Goal: Task Accomplishment & Management: Manage account settings

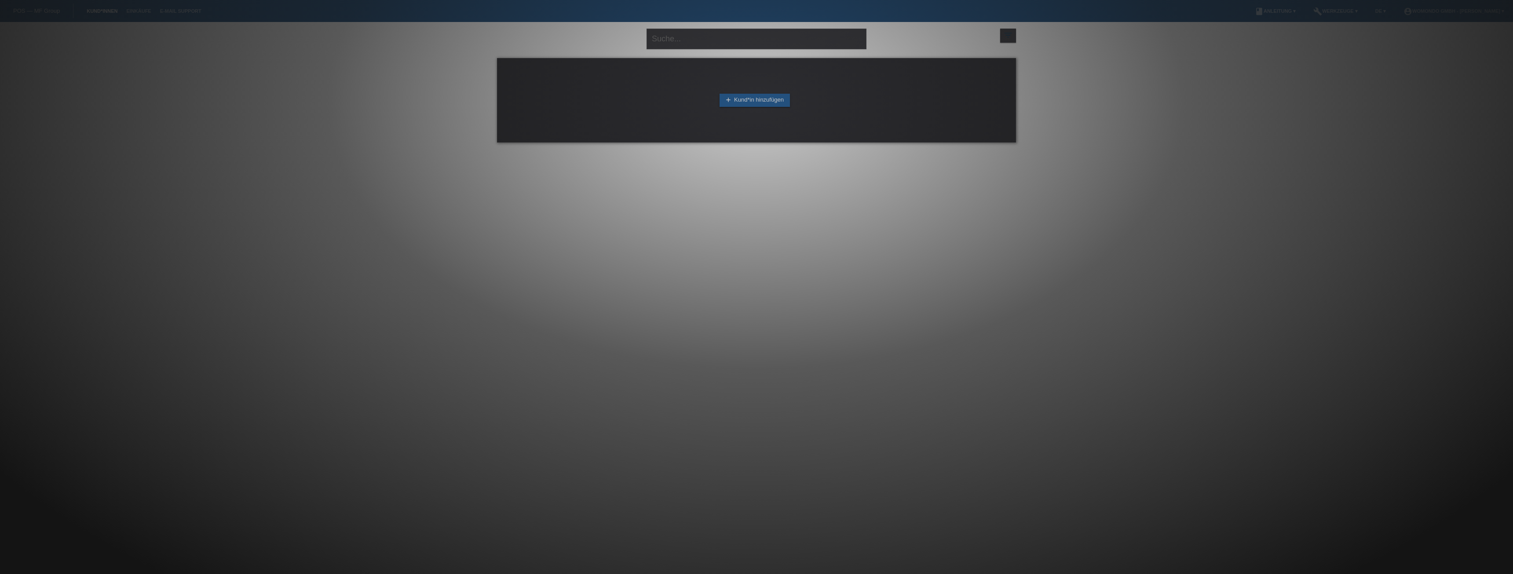
click at [241, 35] on div at bounding box center [756, 287] width 1513 height 574
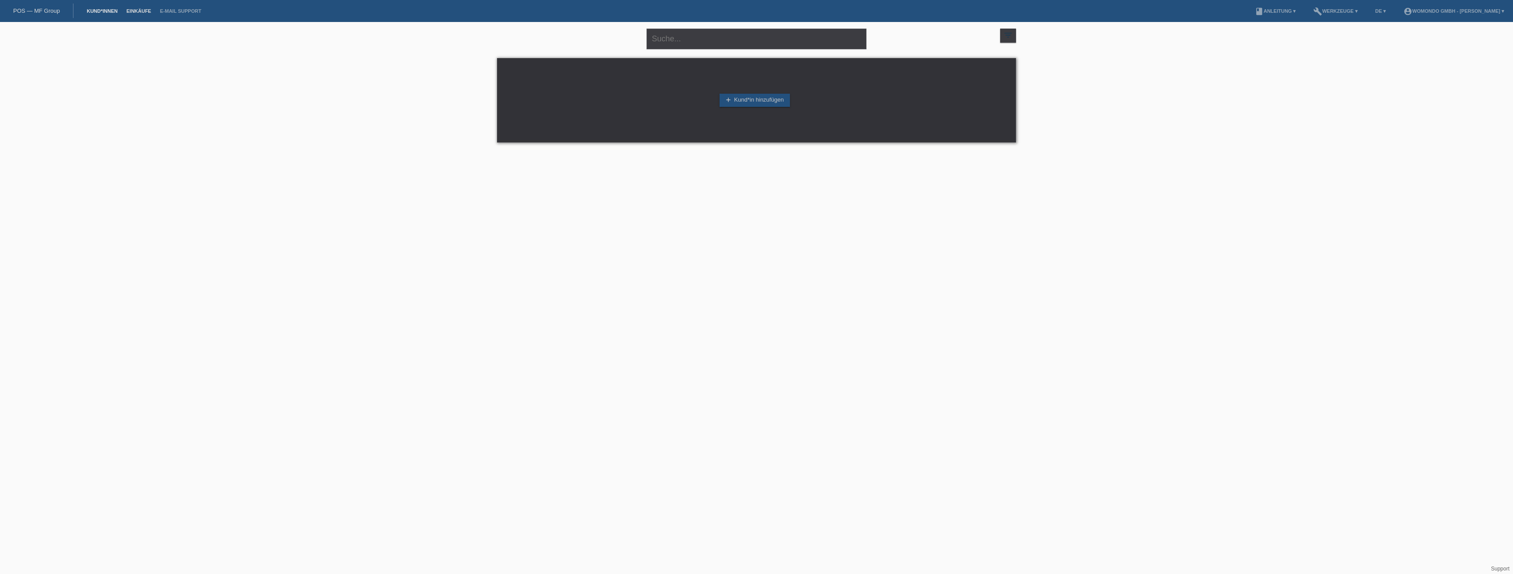
click at [142, 8] on link "Einkäufe" at bounding box center [138, 10] width 33 height 5
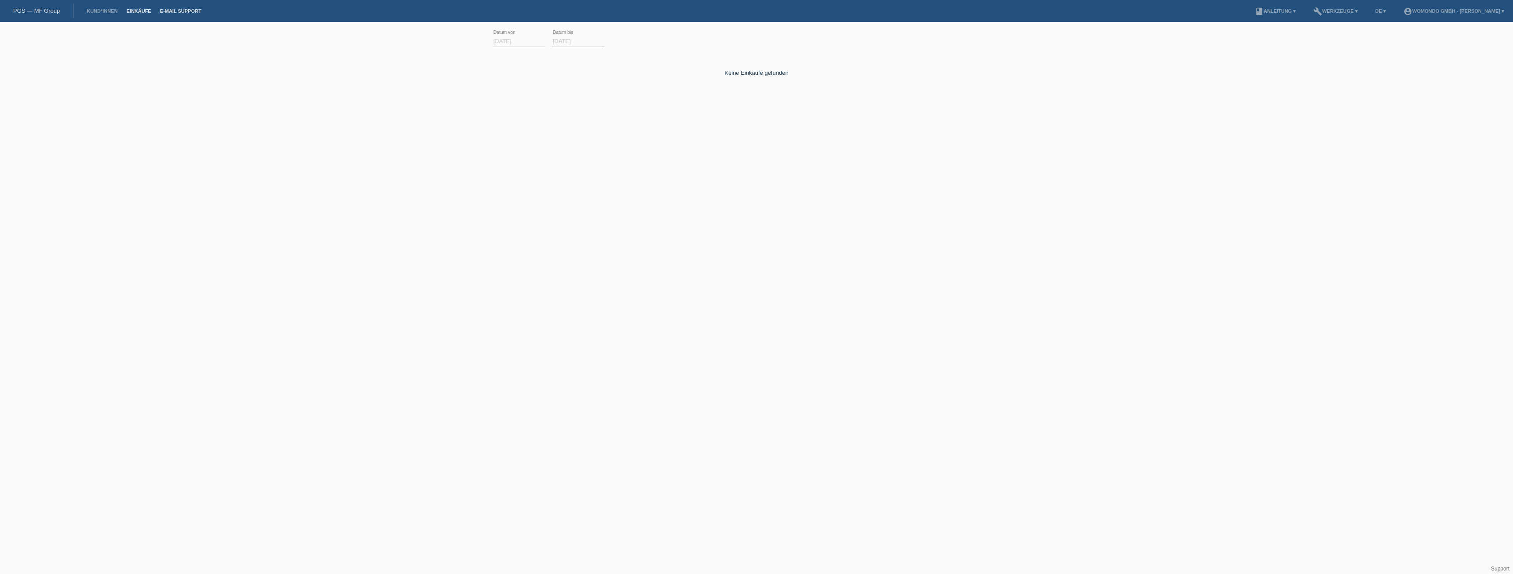
click at [171, 10] on link "E-Mail Support" at bounding box center [181, 10] width 50 height 5
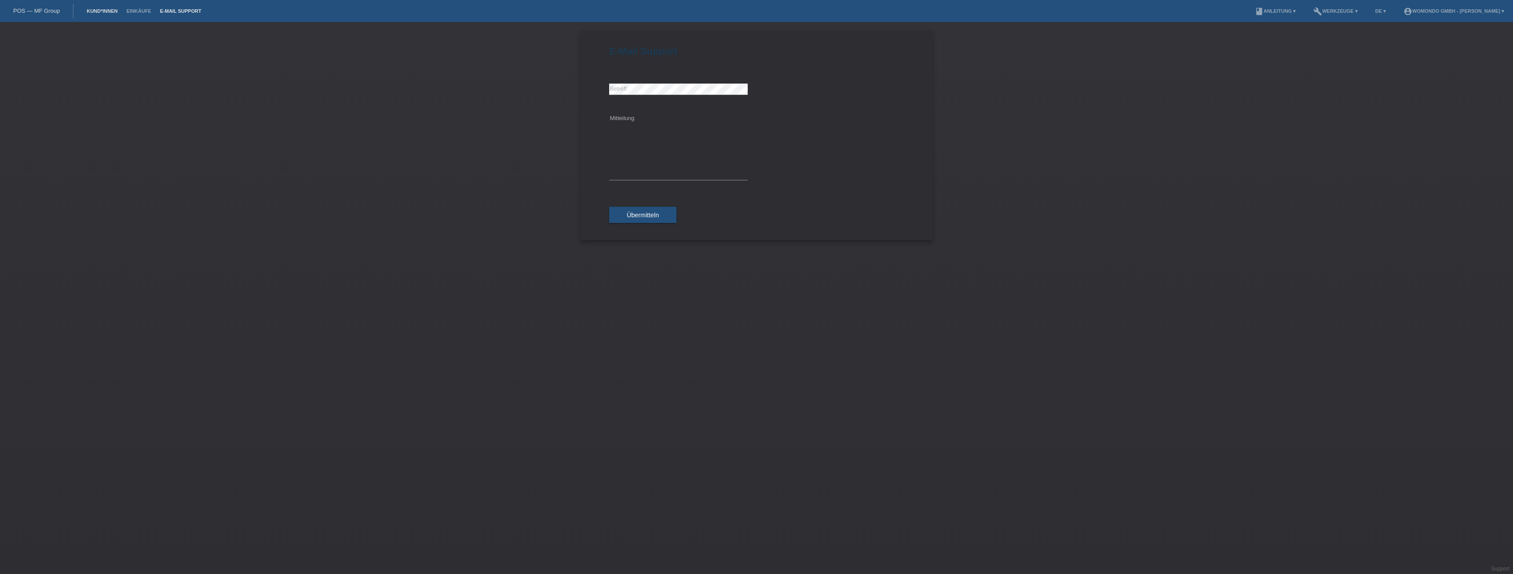
click at [114, 11] on link "Kund*innen" at bounding box center [102, 10] width 40 height 5
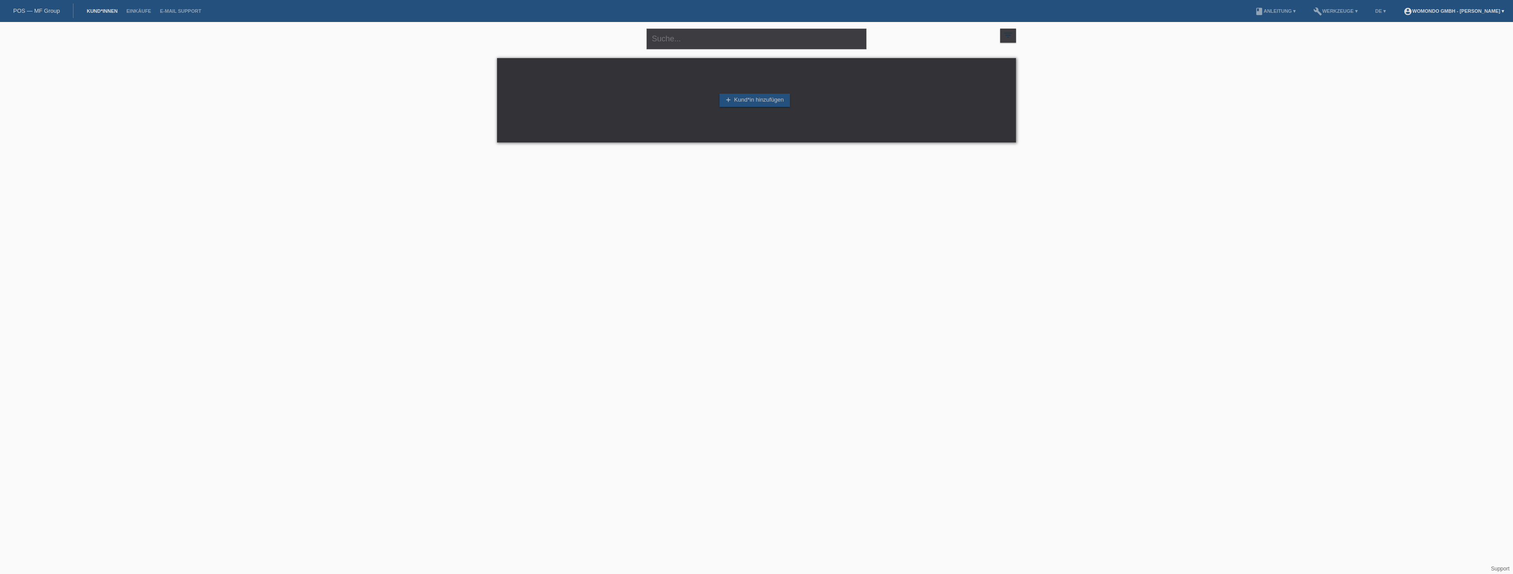
click at [1469, 10] on link "account_circle womondo GmbH - Igor Boskocevic ▾" at bounding box center [1454, 10] width 110 height 5
click at [1404, 57] on link "Logout" at bounding box center [1400, 60] width 18 height 7
